Goal: Task Accomplishment & Management: Use online tool/utility

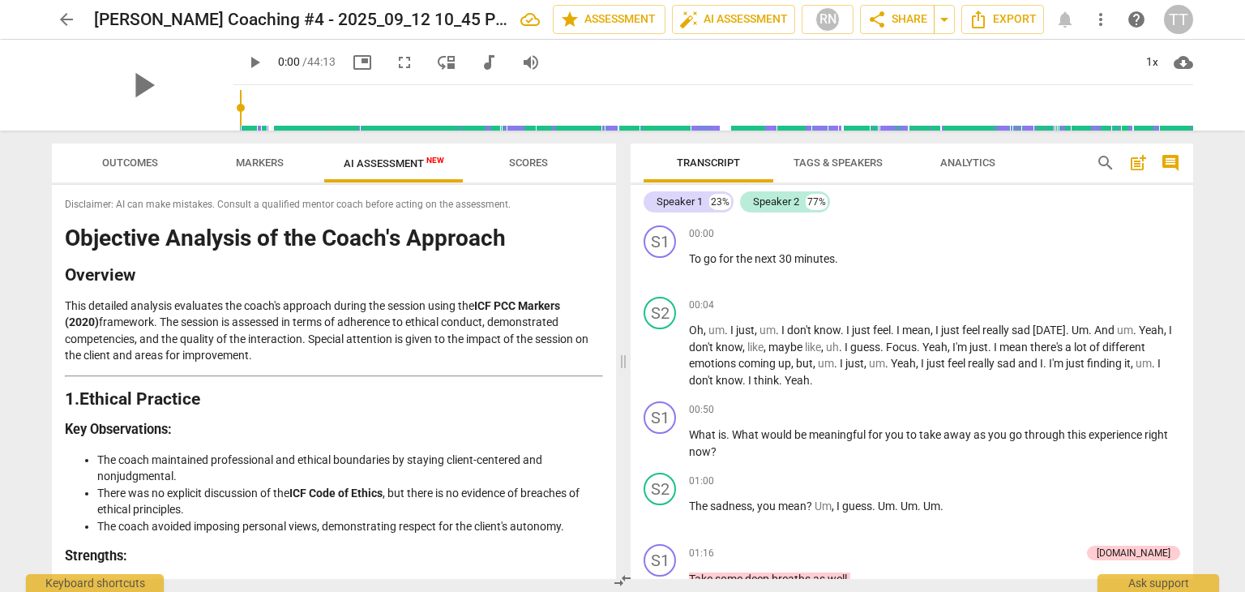
click at [68, 28] on span "arrow_back" at bounding box center [66, 19] width 19 height 19
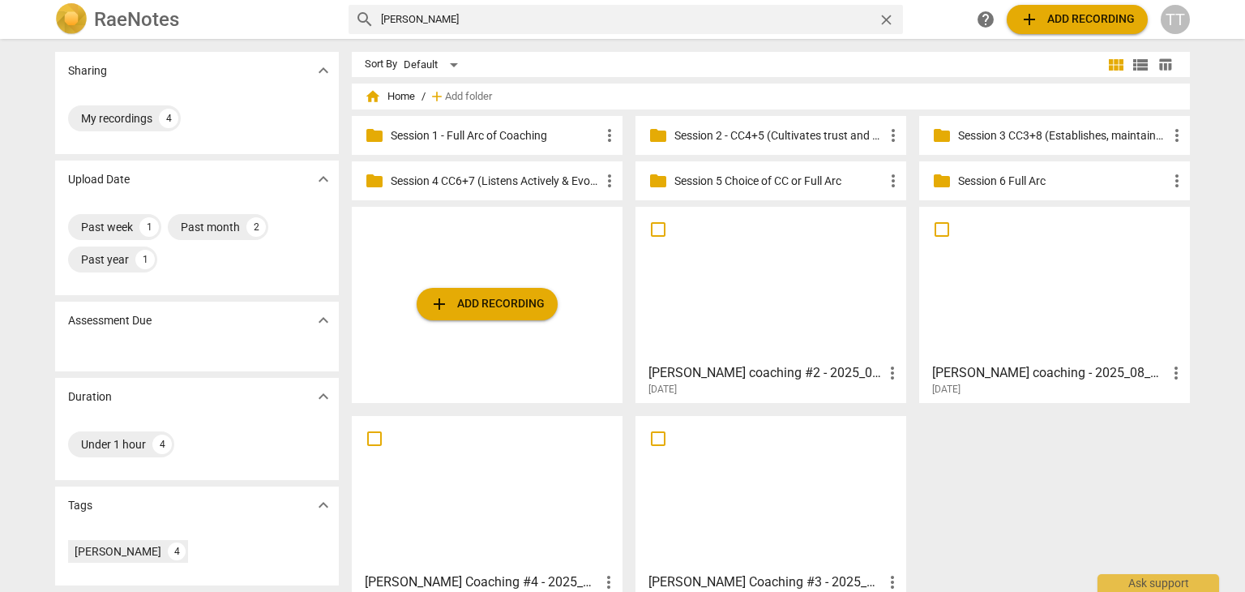
click at [983, 128] on p "Session 3 CC3+8 (Establishes, maintains agreements & facilitates growth)" at bounding box center [1062, 135] width 209 height 17
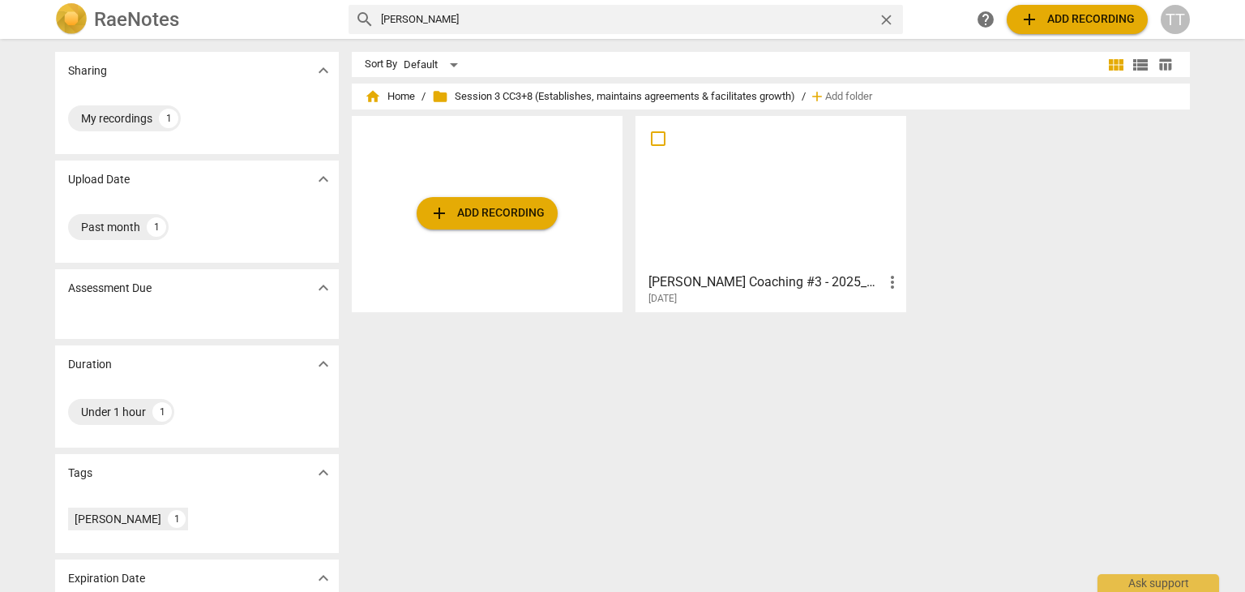
click at [520, 217] on span "add Add recording" at bounding box center [487, 212] width 115 height 19
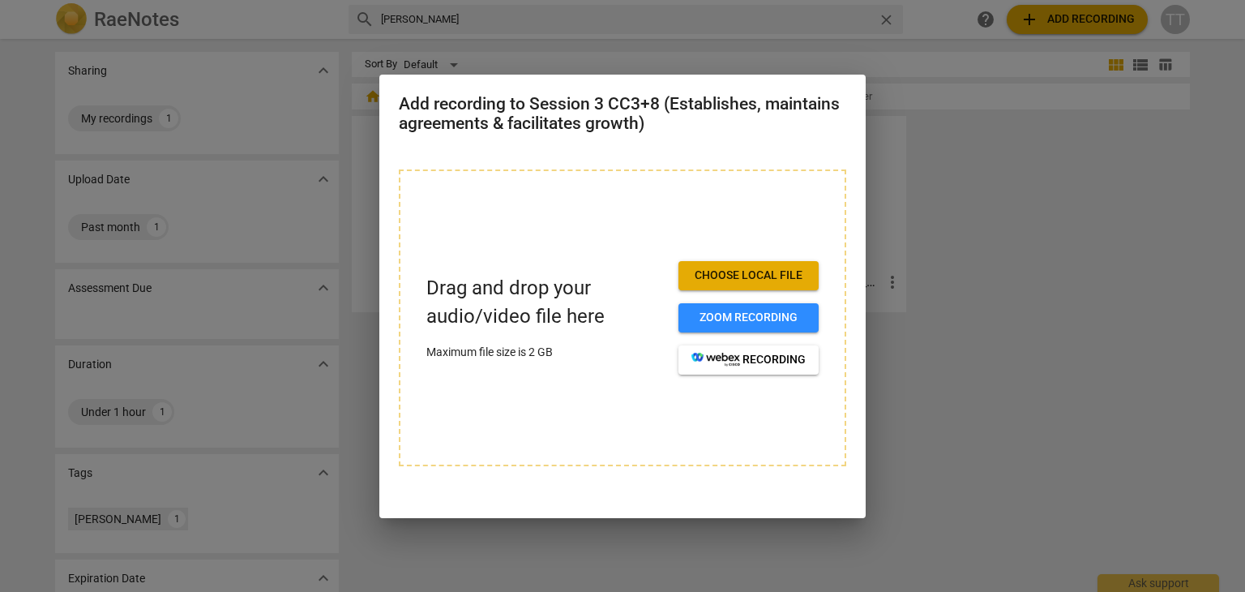
click at [714, 269] on span "Choose local file" at bounding box center [749, 276] width 114 height 16
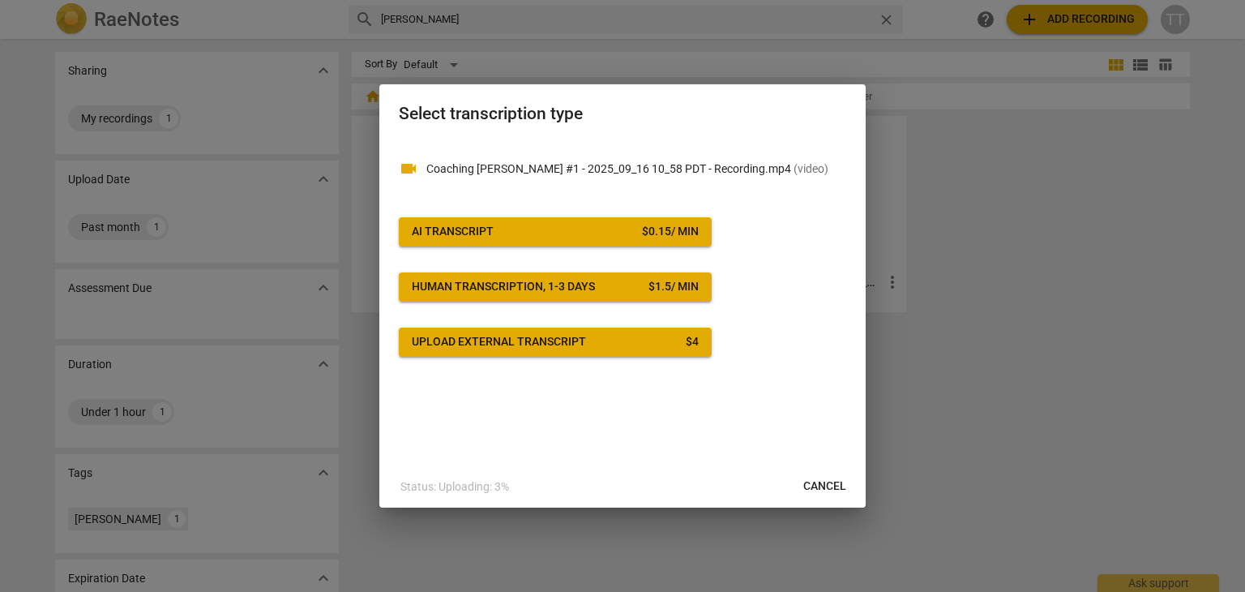
click at [551, 245] on button "AI Transcript $ 0.15 / min" at bounding box center [555, 231] width 313 height 29
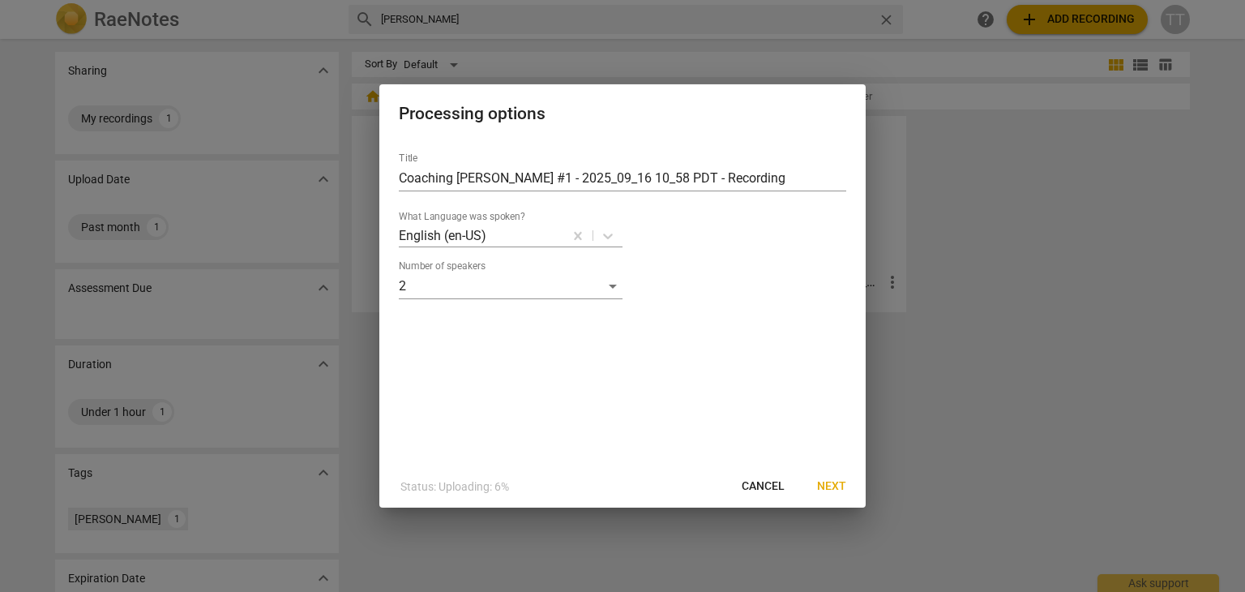
click at [829, 489] on span "Next" at bounding box center [831, 486] width 29 height 16
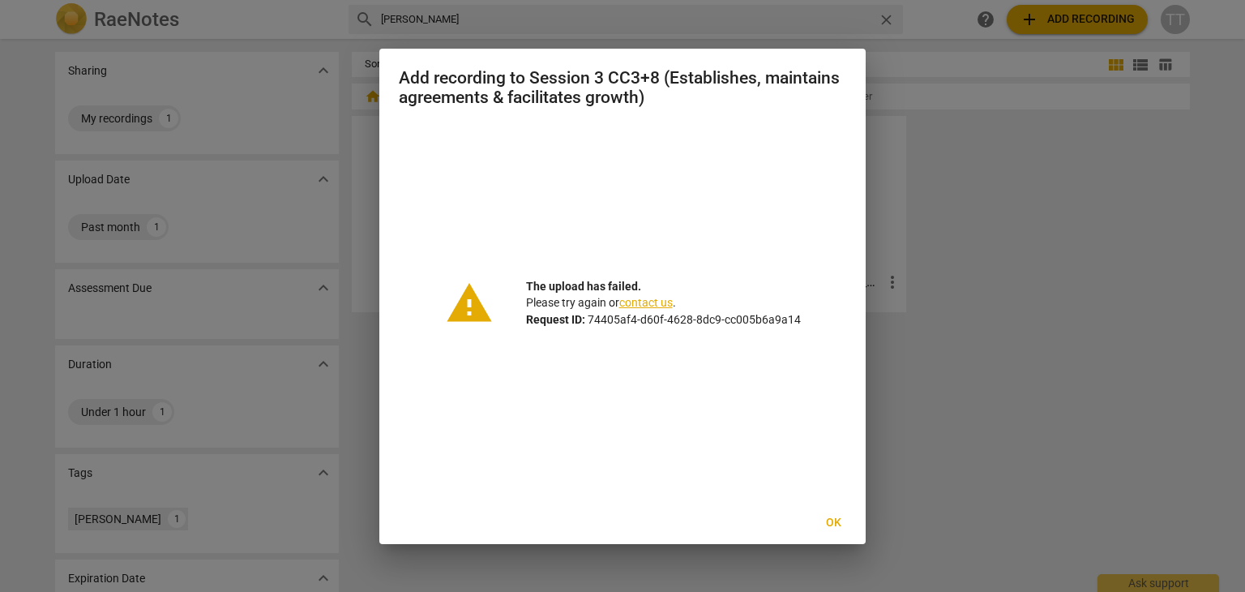
click at [838, 530] on button "Ok" at bounding box center [833, 522] width 52 height 29
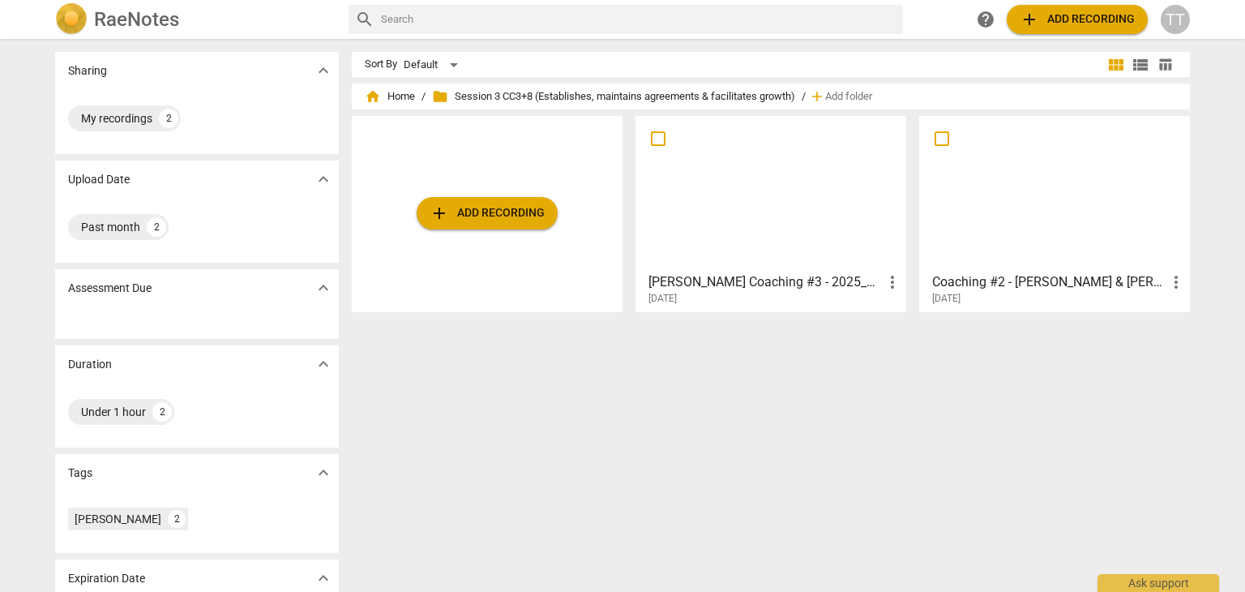
click at [453, 209] on span "add Add recording" at bounding box center [487, 212] width 115 height 19
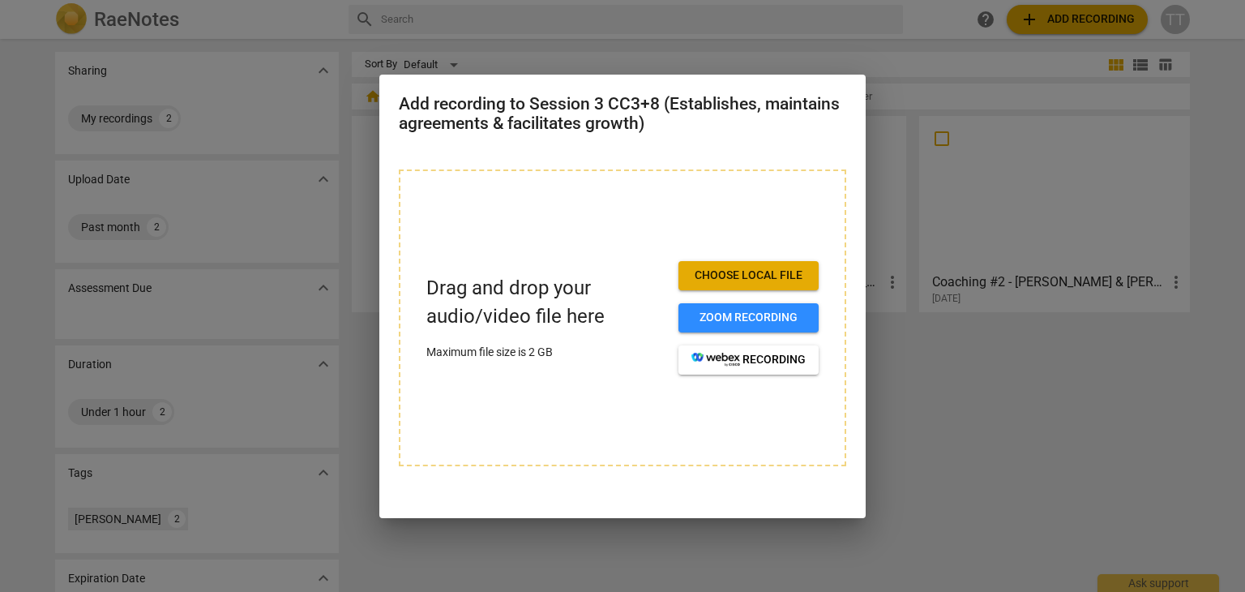
click at [723, 273] on span "Choose local file" at bounding box center [749, 276] width 114 height 16
click at [874, 334] on div at bounding box center [622, 296] width 1245 height 592
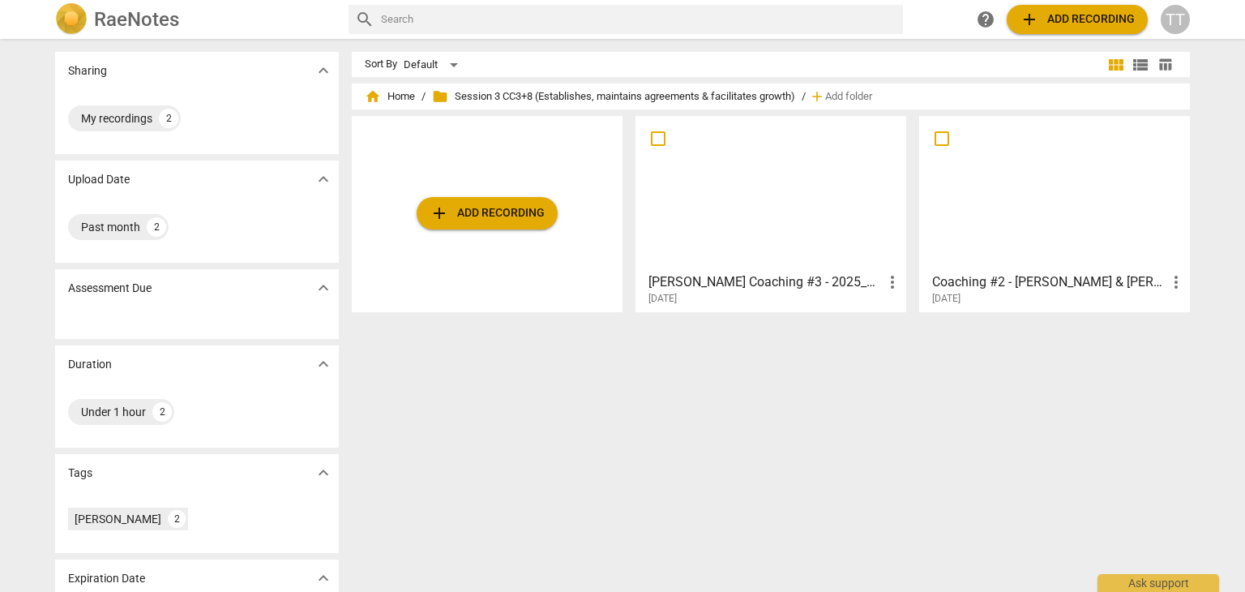
click at [461, 213] on span "add Add recording" at bounding box center [487, 212] width 115 height 19
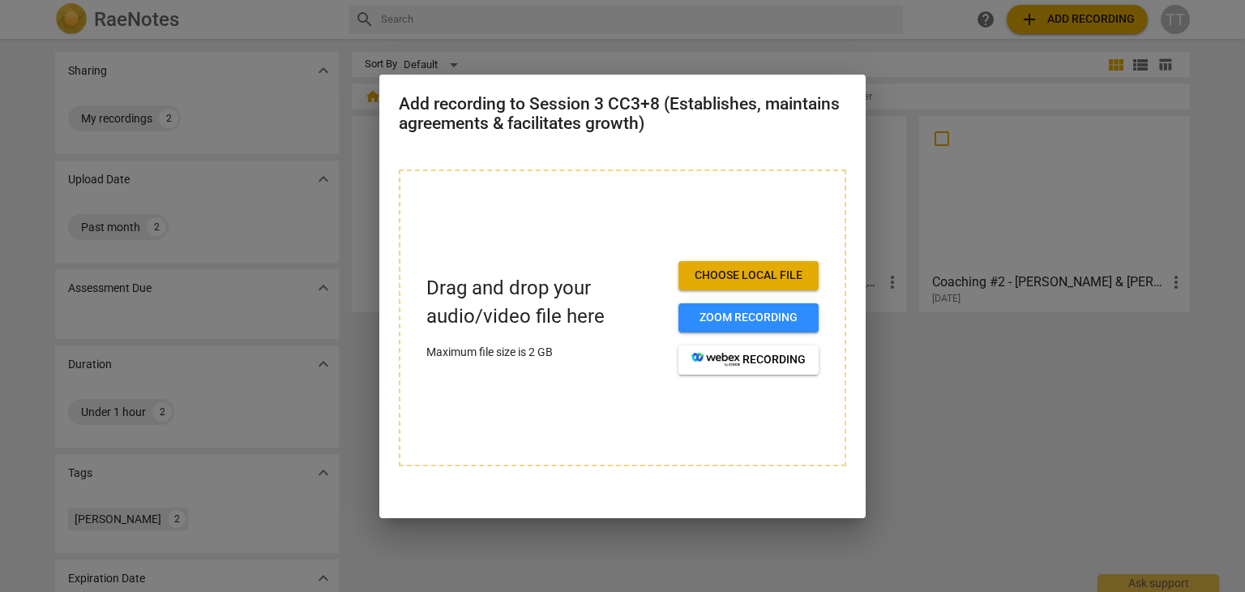
click at [722, 276] on span "Choose local file" at bounding box center [749, 276] width 114 height 16
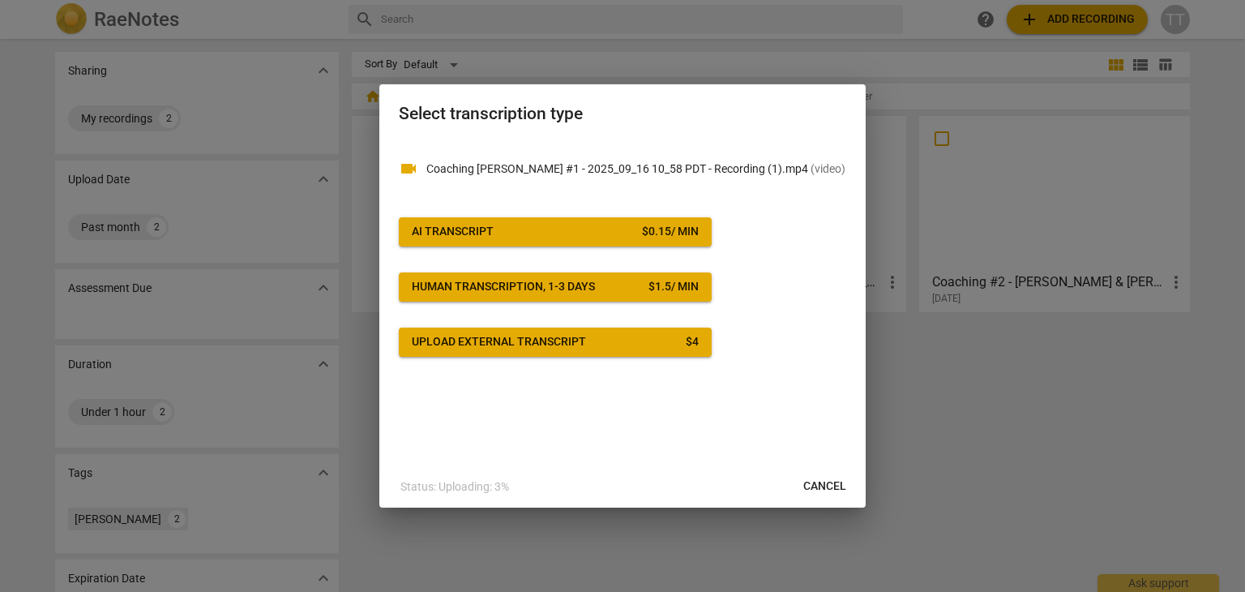
click at [584, 234] on span "AI Transcript $ 0.15 / min" at bounding box center [555, 232] width 287 height 16
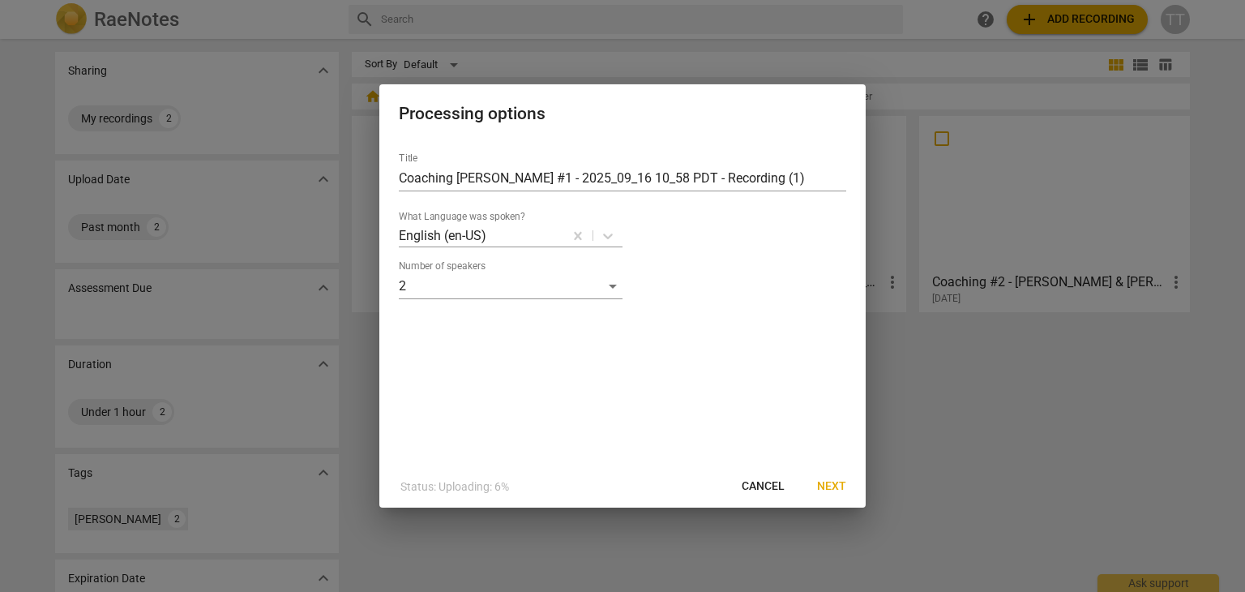
click at [833, 483] on span "Next" at bounding box center [831, 486] width 29 height 16
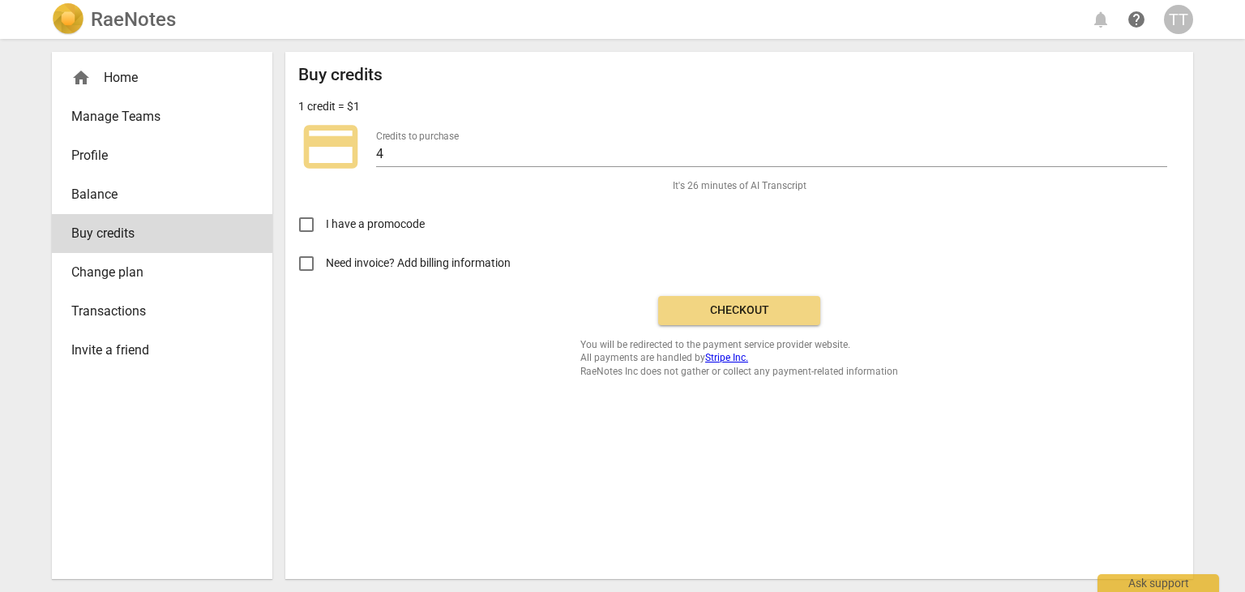
click at [747, 315] on span "Checkout" at bounding box center [739, 310] width 136 height 16
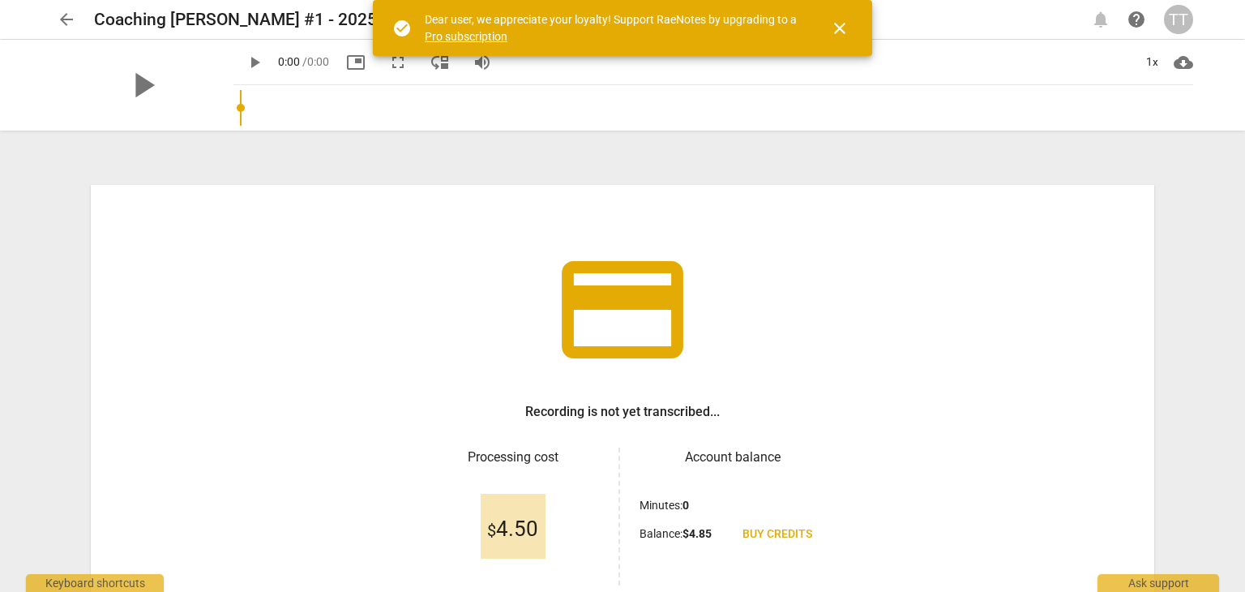
scroll to position [139, 0]
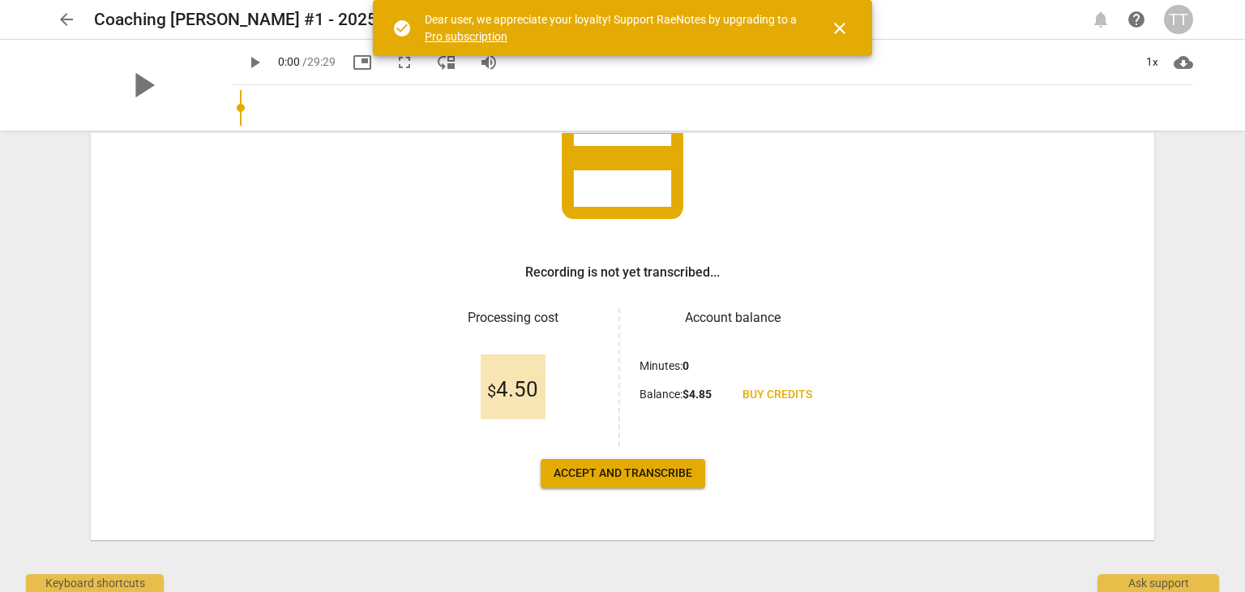
click at [670, 469] on span "Accept and transcribe" at bounding box center [623, 473] width 139 height 16
